Goal: Check status: Check status

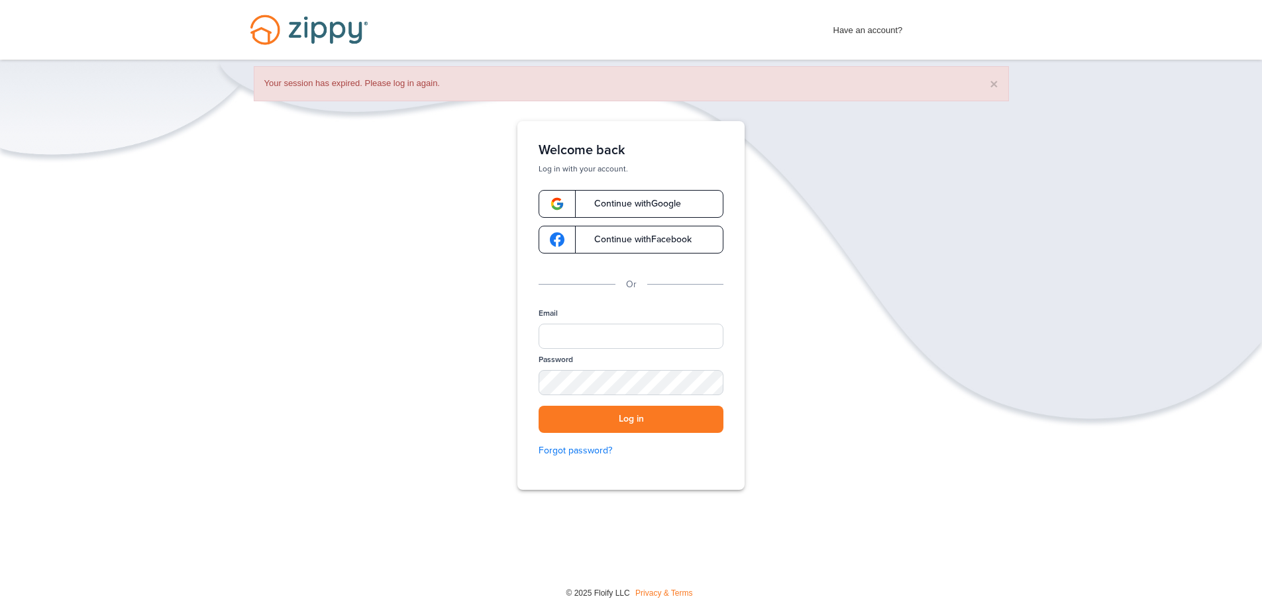
click at [659, 205] on span "Continue with Google" at bounding box center [631, 203] width 100 height 9
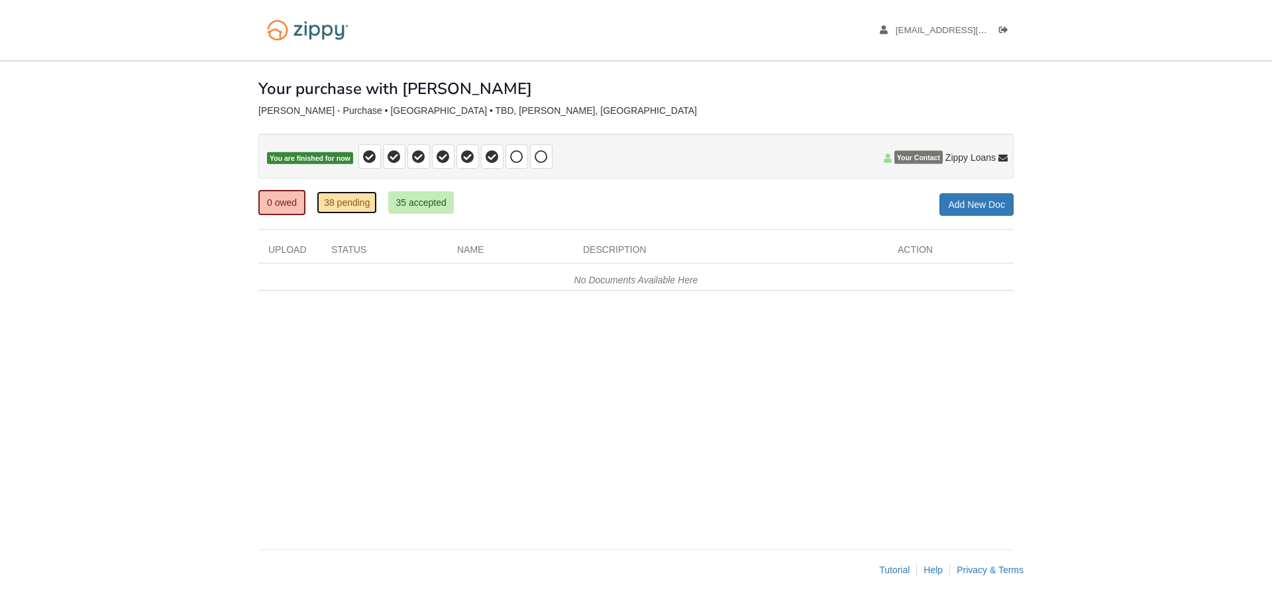
click at [344, 212] on link "38 pending" at bounding box center [347, 202] width 60 height 23
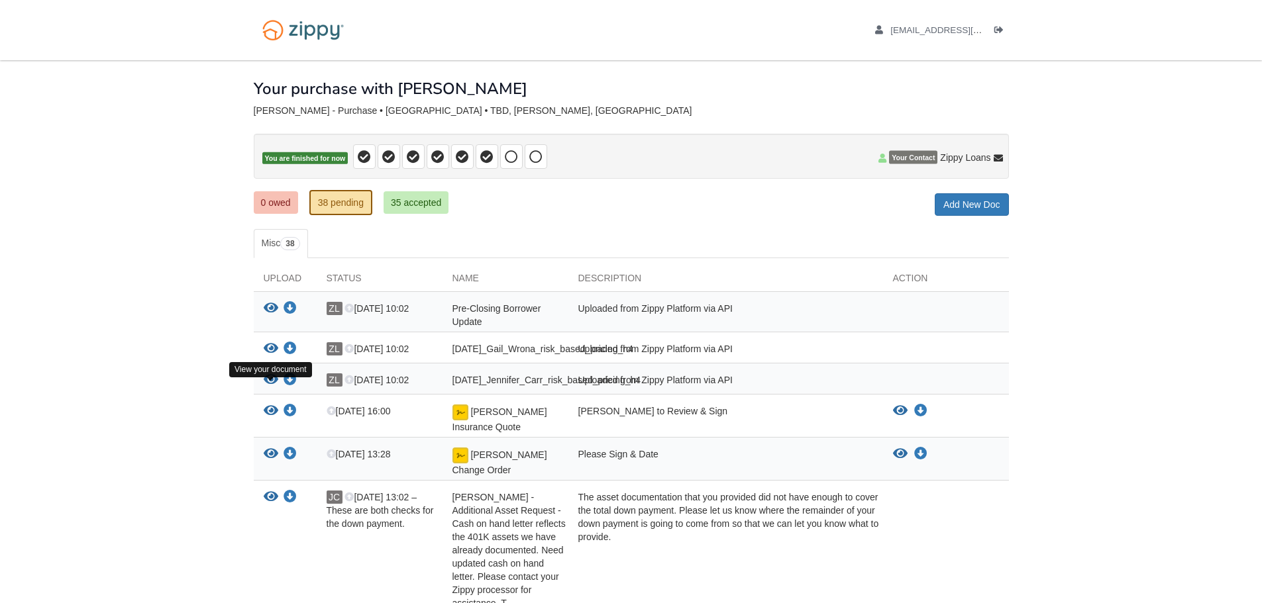
click at [273, 387] on icon "View 09-16-2025_Jennifer_Carr_risk_based_pricing_h4" at bounding box center [271, 380] width 15 height 13
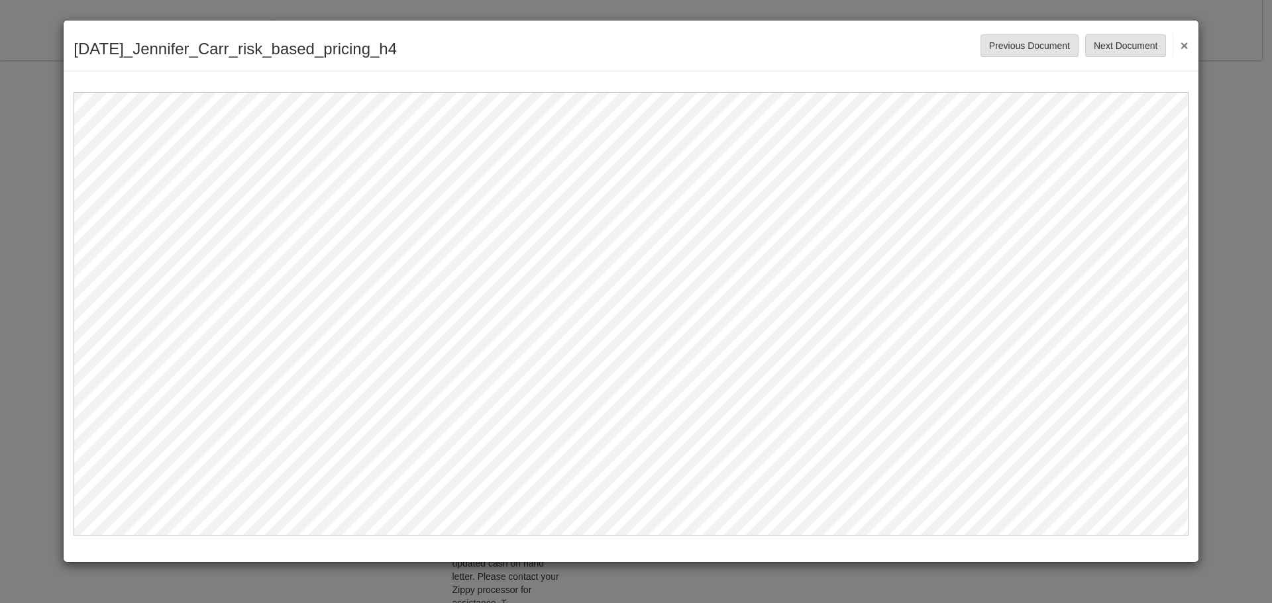
click at [1183, 42] on button "×" at bounding box center [1180, 45] width 15 height 24
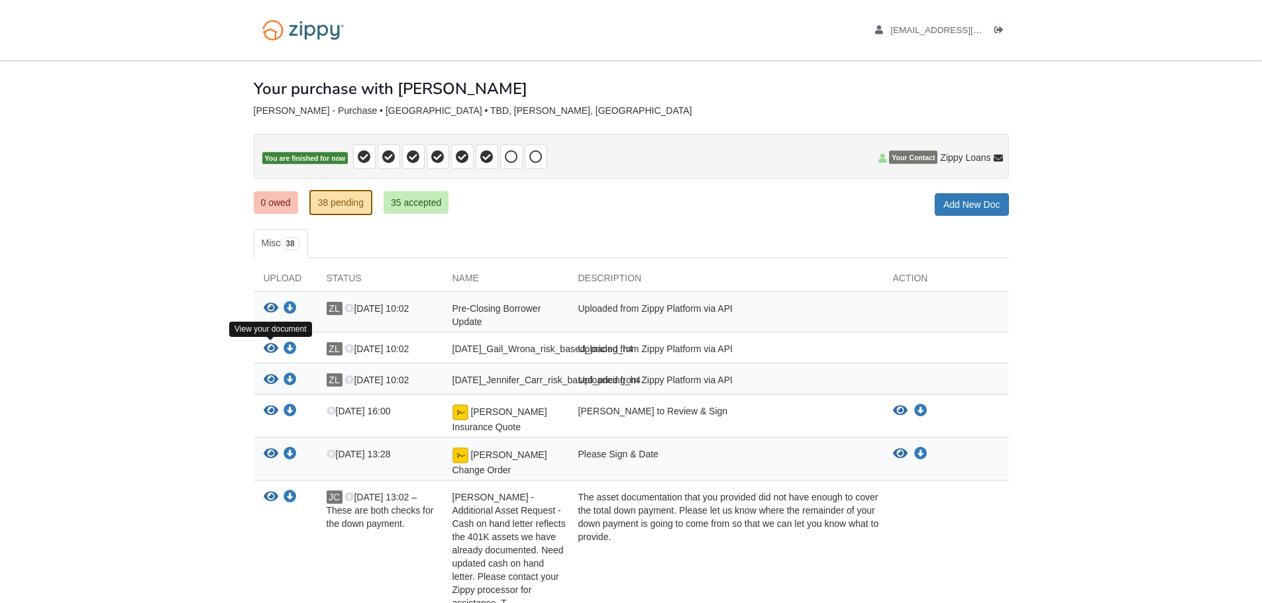
click at [272, 348] on icon "View 09-16-2025_Gail_Wrona_risk_based_pricing_h4" at bounding box center [271, 348] width 15 height 13
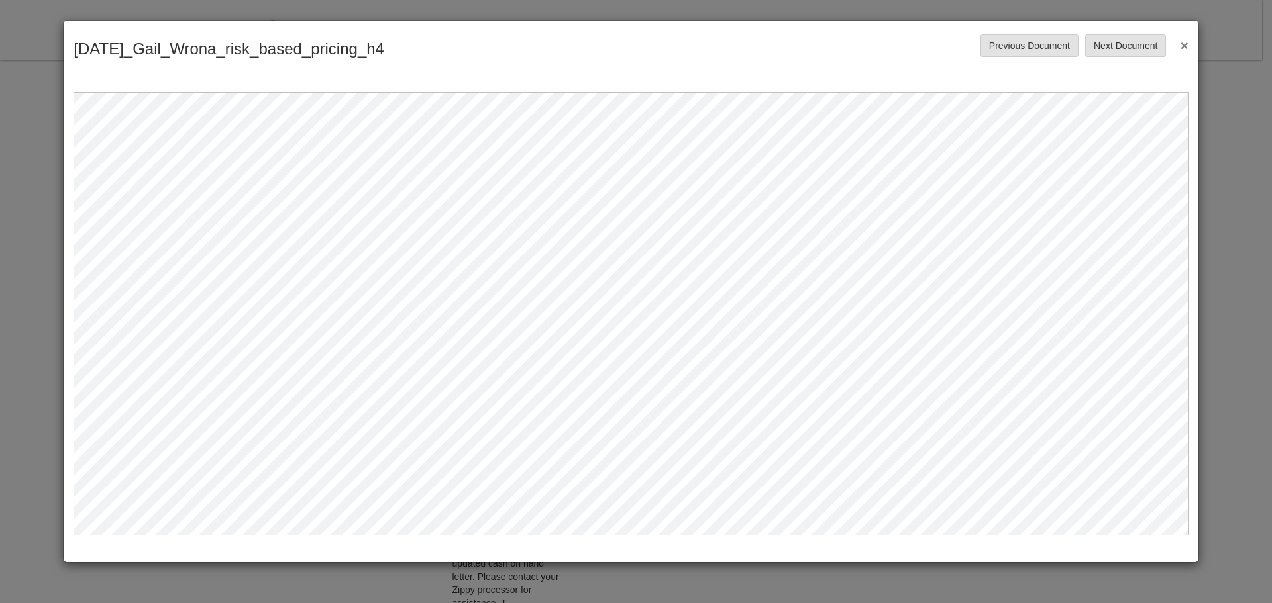
click at [1180, 41] on button "×" at bounding box center [1180, 45] width 15 height 24
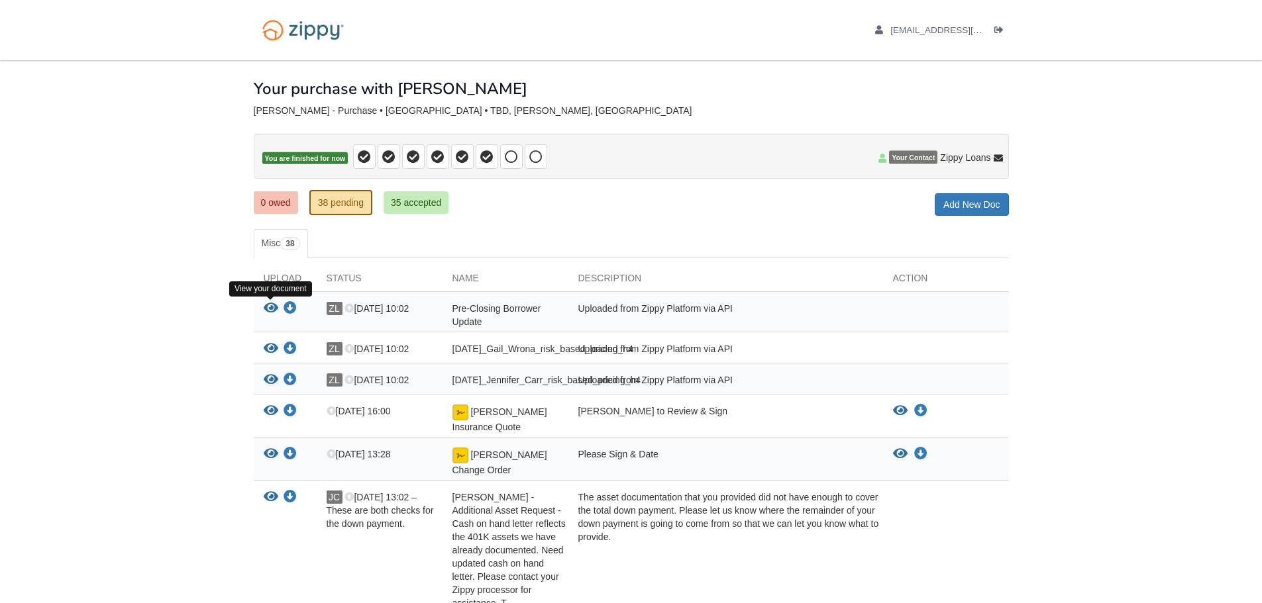
click at [272, 312] on icon "View Pre-Closing Borrower Update" at bounding box center [271, 308] width 15 height 13
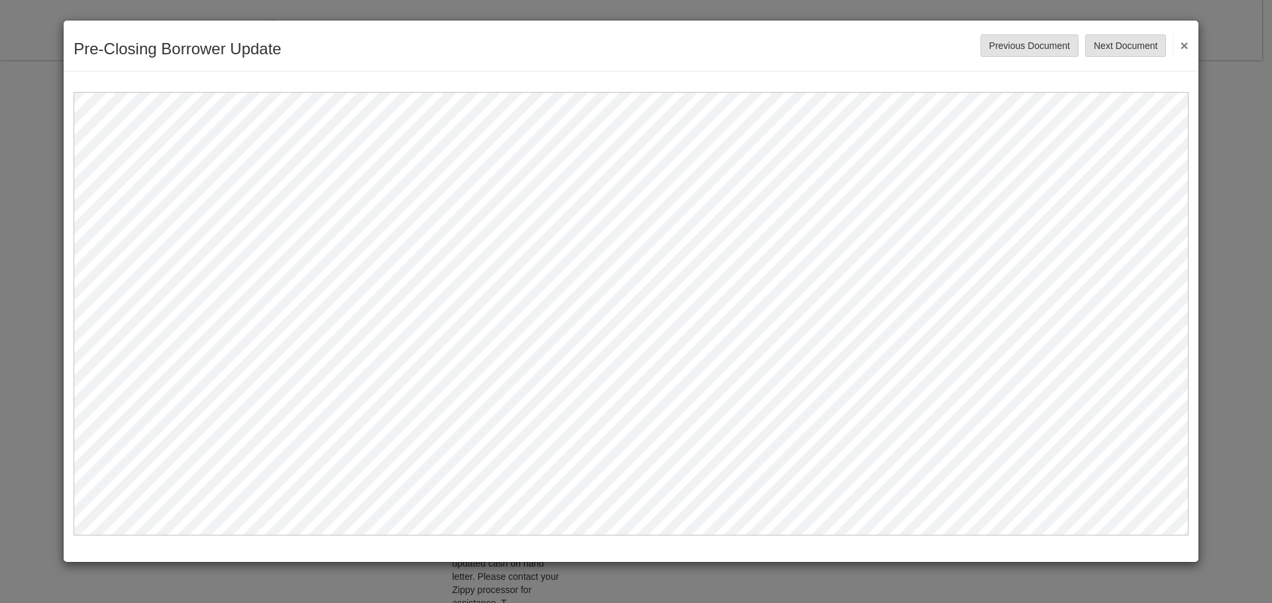
click at [1186, 42] on button "×" at bounding box center [1180, 45] width 15 height 24
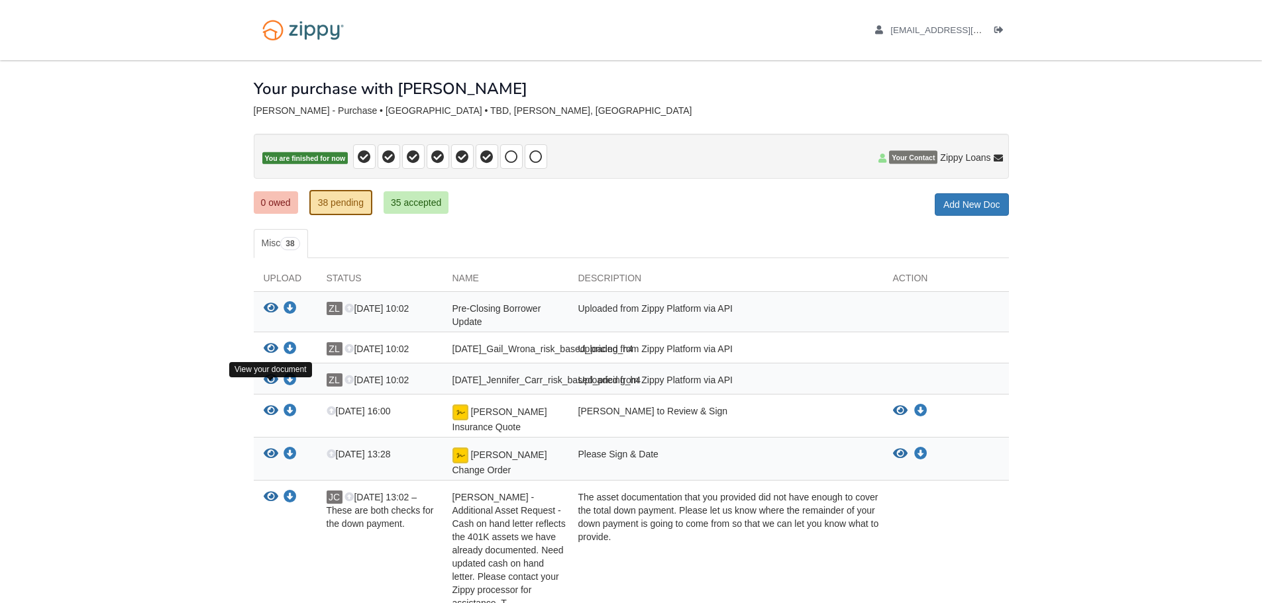
click at [272, 387] on icon "View 09-16-2025_Jennifer_Carr_risk_based_pricing_h4" at bounding box center [271, 380] width 15 height 13
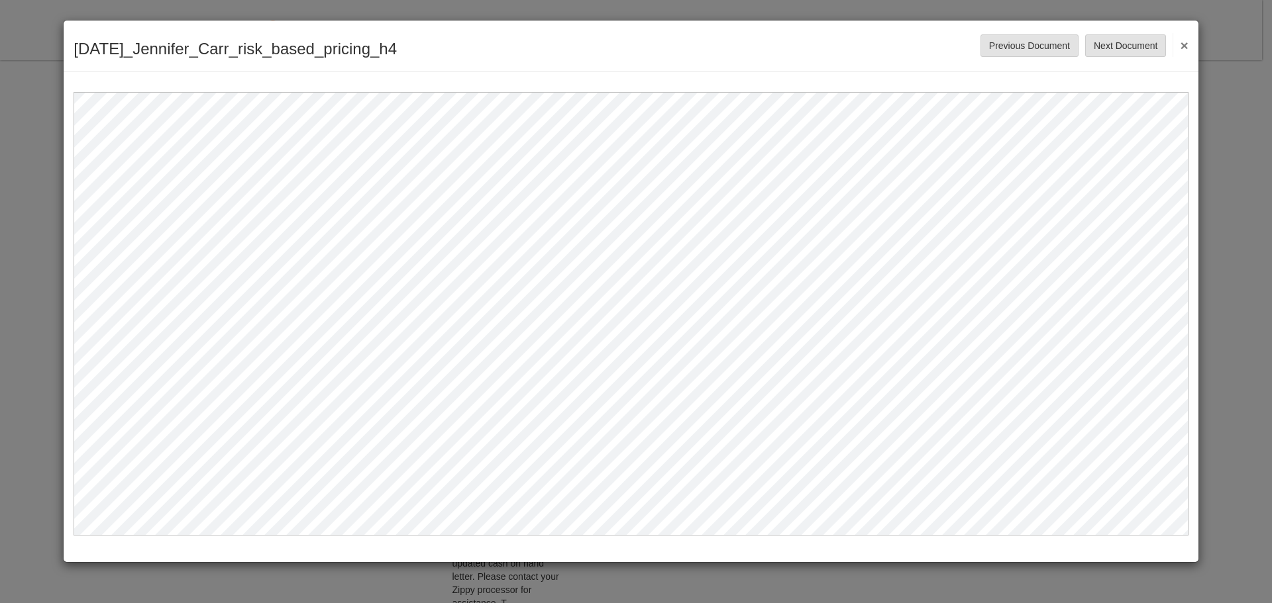
click at [1184, 39] on button "×" at bounding box center [1180, 45] width 15 height 24
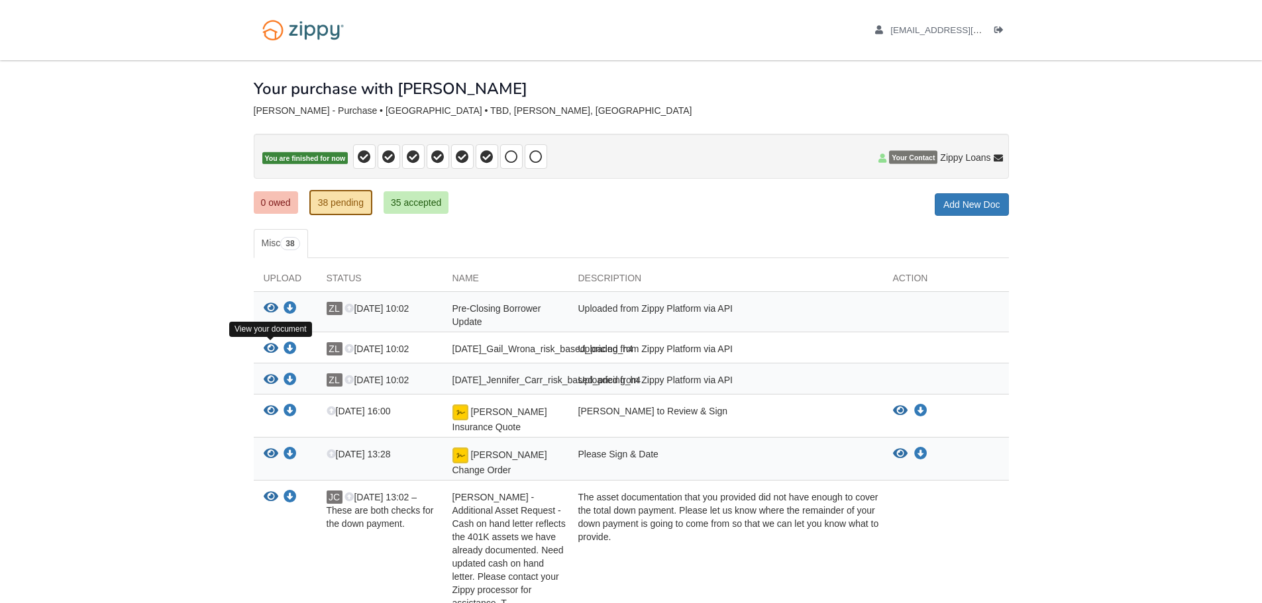
click at [267, 349] on icon "View 09-16-2025_Gail_Wrona_risk_based_pricing_h4" at bounding box center [271, 348] width 15 height 13
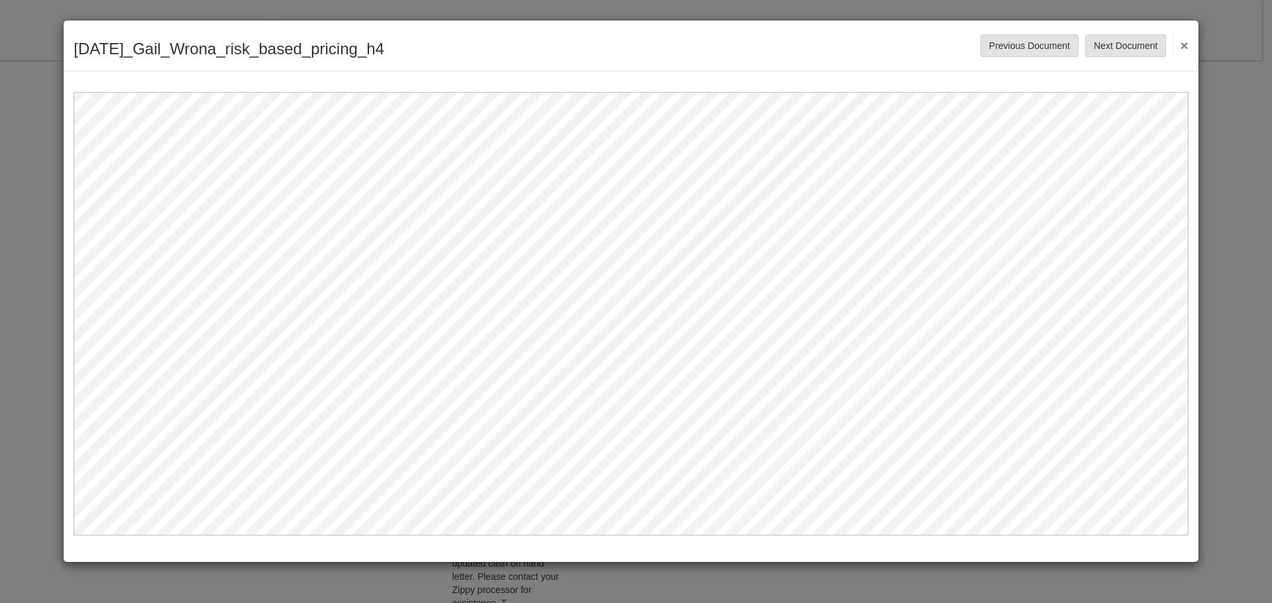
click at [1184, 43] on button "×" at bounding box center [1180, 45] width 15 height 24
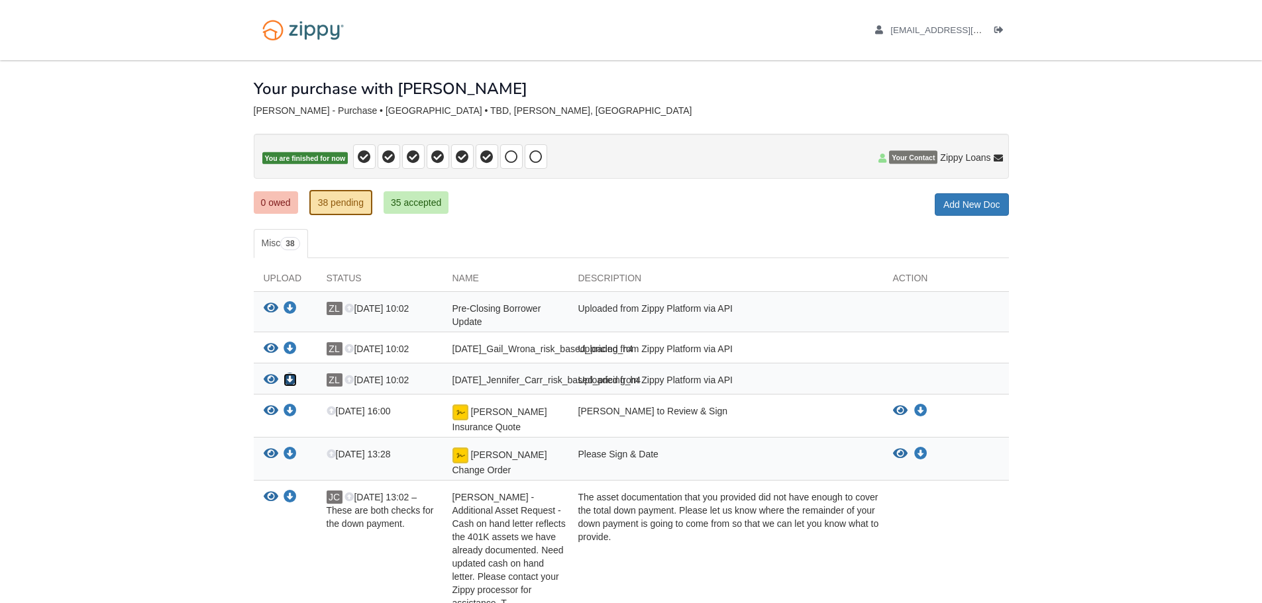
click at [288, 385] on icon "Download 09-16-2025_Jennifer_Carr_risk_based_pricing_h4" at bounding box center [290, 380] width 13 height 13
click at [291, 347] on icon "Download 09-16-2025_Gail_Wrona_risk_based_pricing_h4" at bounding box center [290, 348] width 13 height 13
click at [288, 304] on icon "Download Pre-Closing Borrower Update" at bounding box center [290, 308] width 13 height 13
click at [294, 203] on link "0 owed" at bounding box center [276, 202] width 44 height 23
